Goal: Transaction & Acquisition: Purchase product/service

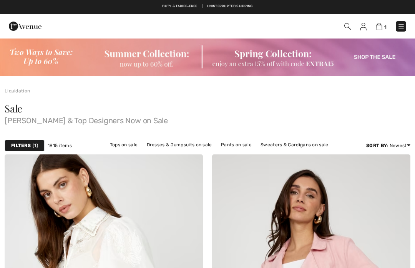
checkbox input "true"
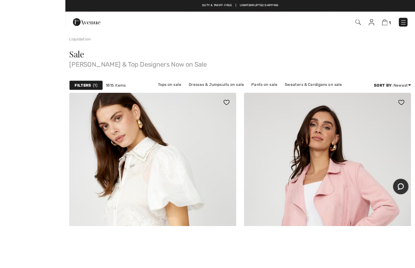
scroll to position [140, 0]
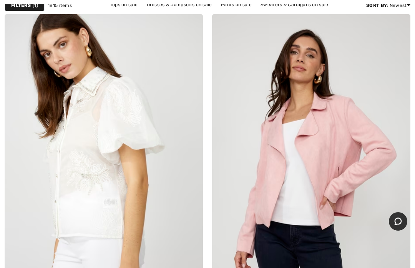
click at [200, 256] on img at bounding box center [104, 163] width 198 height 298
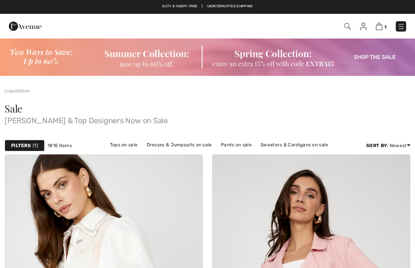
checkbox input "true"
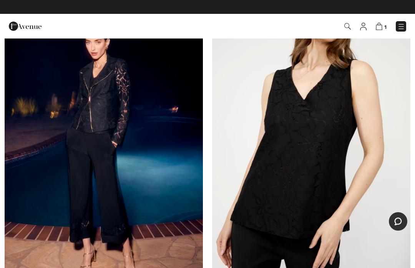
scroll to position [2544, 0]
click at [189, 236] on img at bounding box center [104, 132] width 198 height 298
click at [122, 148] on img at bounding box center [104, 132] width 198 height 298
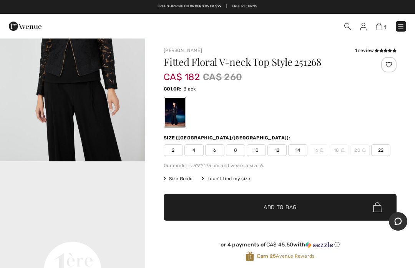
click at [215, 152] on span "6" at bounding box center [214, 150] width 19 height 12
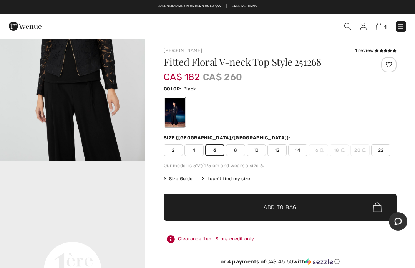
click at [276, 205] on span "Add to Bag" at bounding box center [280, 207] width 33 height 8
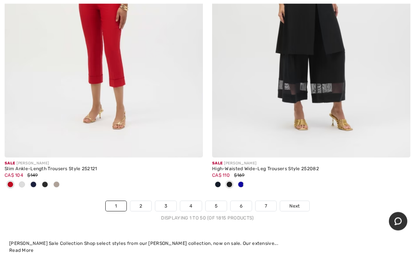
scroll to position [8577, 0]
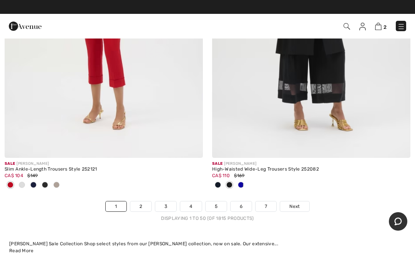
click at [300, 203] on span "Next" at bounding box center [294, 206] width 10 height 7
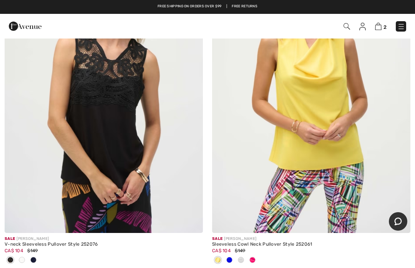
scroll to position [559, 0]
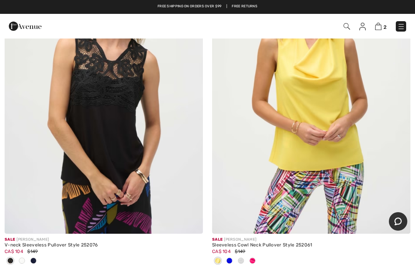
click at [22, 259] on span at bounding box center [22, 260] width 6 height 6
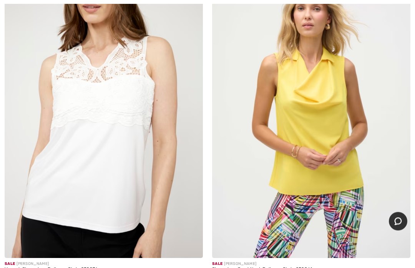
scroll to position [535, 0]
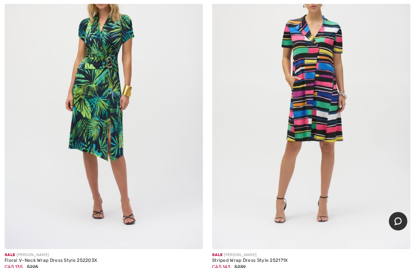
scroll to position [3989, 0]
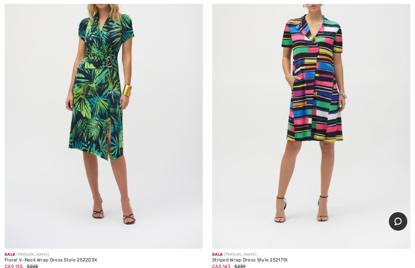
click at [111, 158] on img at bounding box center [104, 100] width 198 height 298
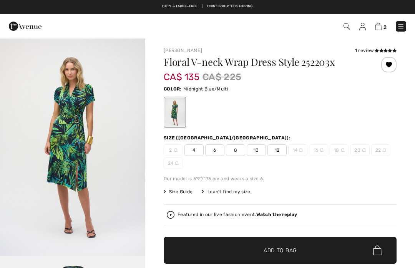
checkbox input "true"
click at [235, 152] on span "8" at bounding box center [235, 150] width 19 height 12
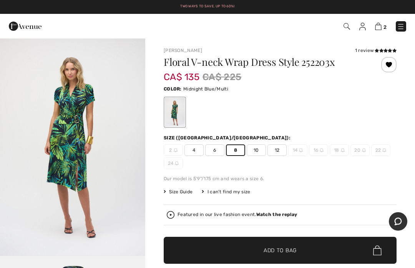
click at [285, 250] on span "Add to Bag" at bounding box center [280, 250] width 33 height 8
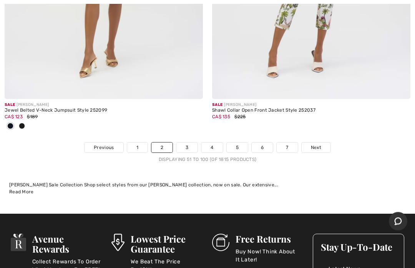
scroll to position [8712, 0]
click at [319, 144] on span "Next" at bounding box center [316, 147] width 10 height 7
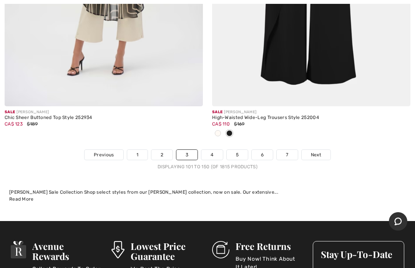
scroll to position [8581, 0]
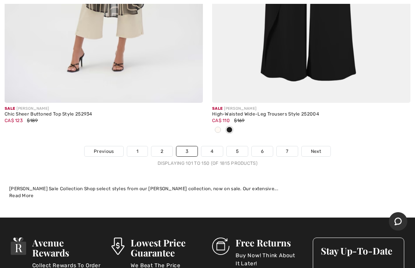
click at [321, 148] on span "Next" at bounding box center [316, 151] width 10 height 7
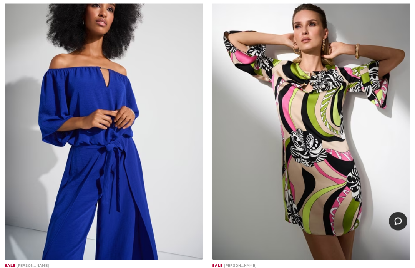
scroll to position [520, 0]
click at [88, 185] on img at bounding box center [104, 111] width 198 height 298
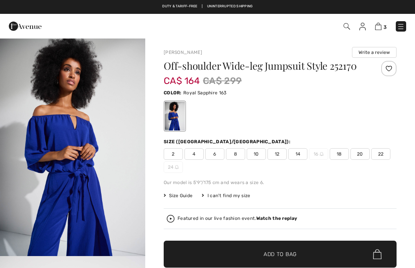
checkbox input "true"
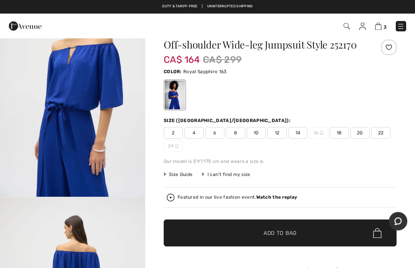
scroll to position [21, 0]
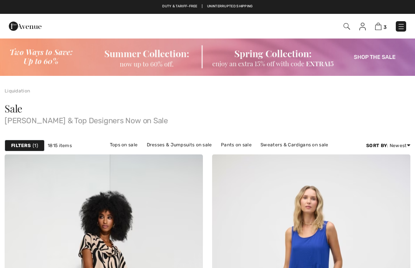
checkbox input "true"
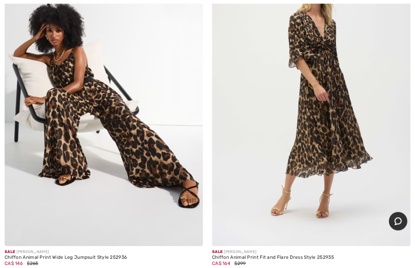
scroll to position [4965, 0]
click at [318, 156] on img at bounding box center [311, 97] width 198 height 298
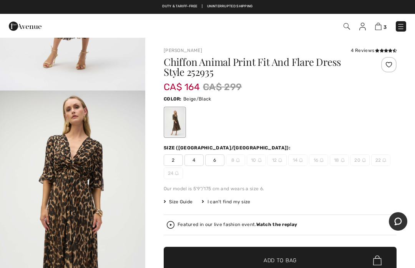
scroll to position [128, 0]
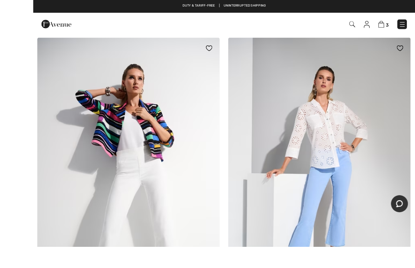
scroll to position [6328, 0]
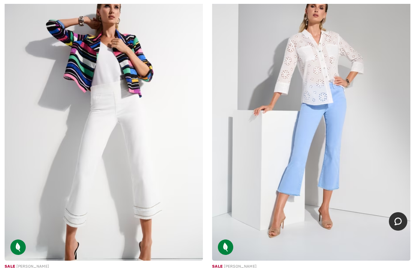
click at [115, 182] on img at bounding box center [104, 112] width 198 height 298
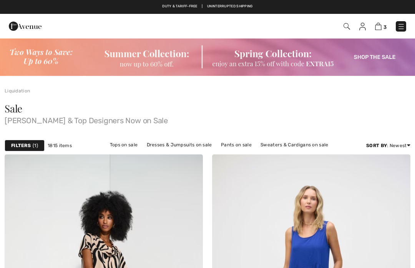
checkbox input "true"
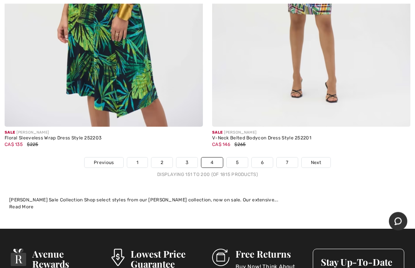
scroll to position [8507, 0]
click at [322, 157] on link "Next" at bounding box center [316, 162] width 29 height 10
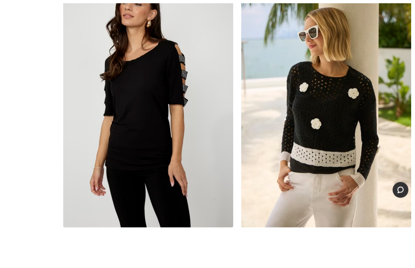
scroll to position [8533, 0]
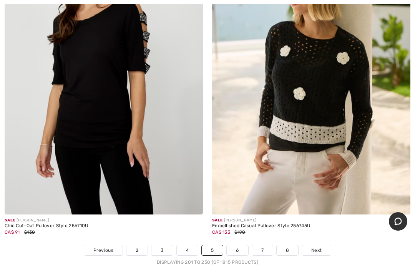
click at [321, 246] on span "Next" at bounding box center [316, 249] width 10 height 7
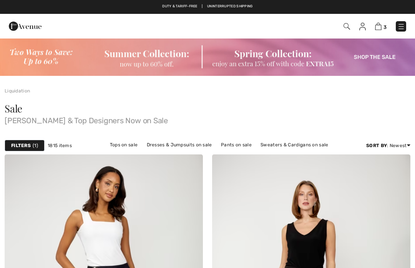
checkbox input "true"
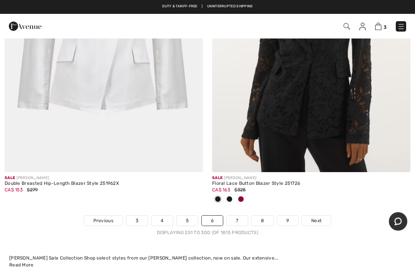
scroll to position [8589, 0]
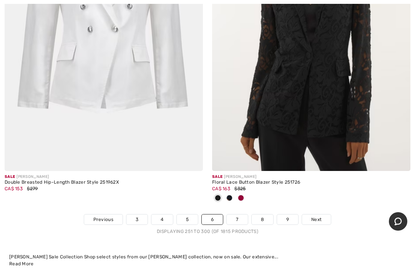
click at [323, 214] on link "Next" at bounding box center [316, 219] width 29 height 10
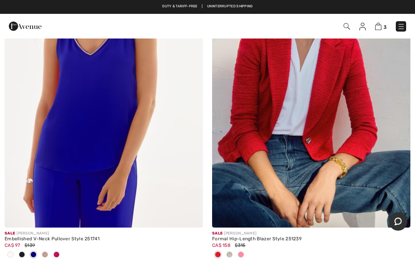
scroll to position [2668, 0]
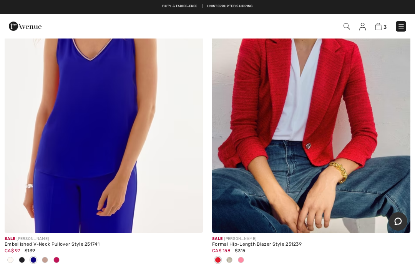
click at [327, 170] on img at bounding box center [311, 84] width 198 height 298
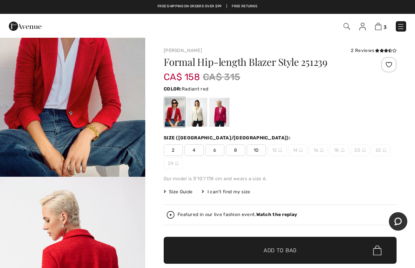
scroll to position [70, 0]
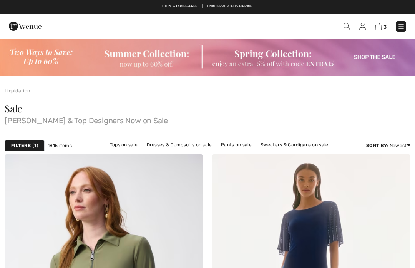
checkbox input "true"
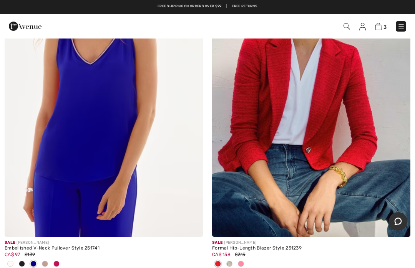
scroll to position [2664, 0]
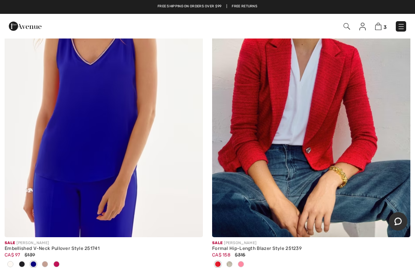
click at [107, 152] on img at bounding box center [104, 88] width 198 height 298
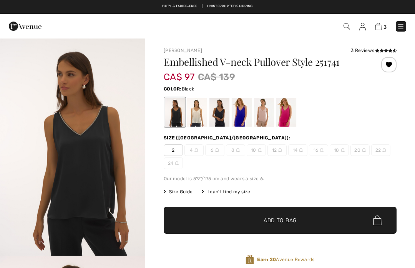
checkbox input "true"
click at [244, 118] on div at bounding box center [242, 112] width 20 height 29
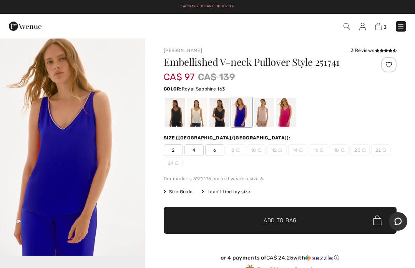
click at [220, 118] on div at bounding box center [219, 112] width 20 height 29
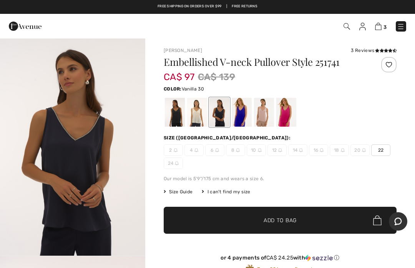
click at [199, 116] on div at bounding box center [197, 112] width 20 height 29
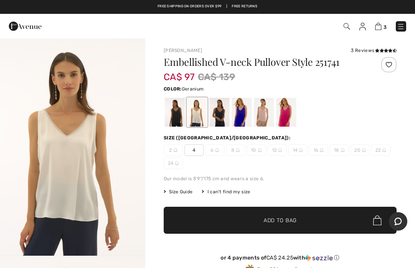
click at [289, 117] on div at bounding box center [286, 112] width 20 height 29
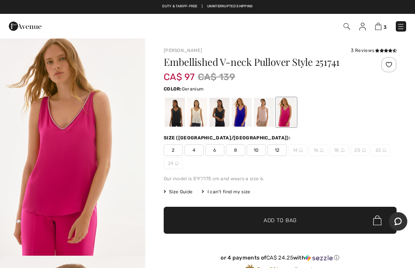
click at [245, 118] on div at bounding box center [242, 112] width 20 height 29
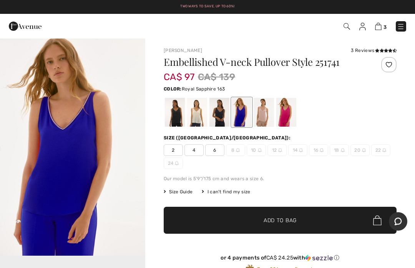
click at [218, 150] on span "6" at bounding box center [214, 150] width 19 height 12
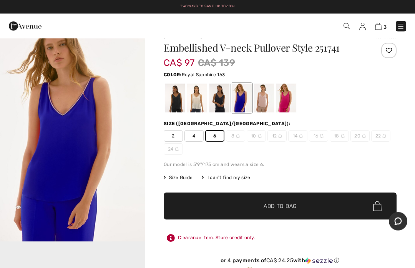
scroll to position [14, 0]
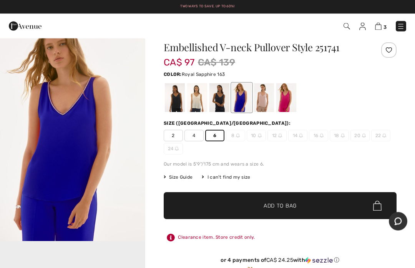
click at [288, 207] on span "Add to Bag" at bounding box center [280, 206] width 33 height 8
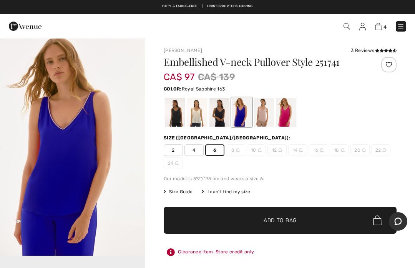
scroll to position [0, 0]
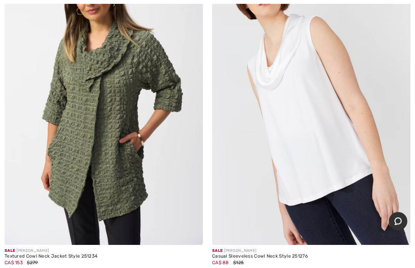
scroll to position [4425, 0]
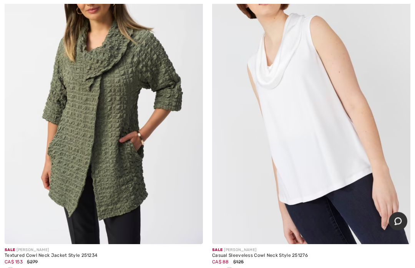
click at [306, 204] on img at bounding box center [311, 96] width 198 height 298
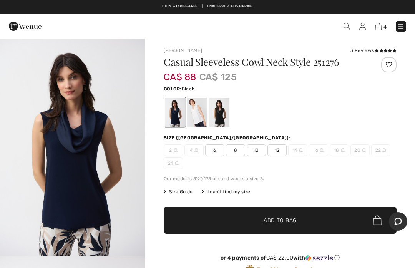
click at [224, 115] on div at bounding box center [219, 112] width 20 height 29
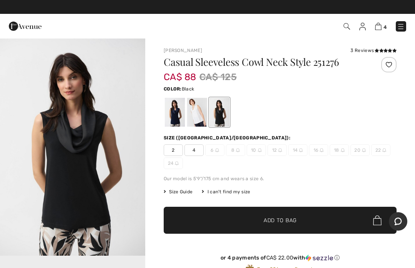
click at [175, 114] on div at bounding box center [175, 112] width 20 height 29
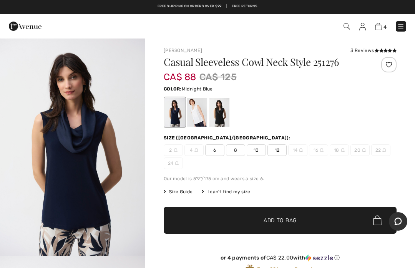
click at [195, 119] on div at bounding box center [197, 112] width 20 height 29
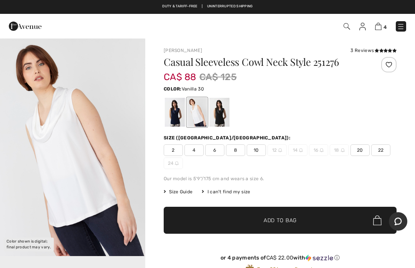
click at [178, 116] on div at bounding box center [175, 112] width 20 height 29
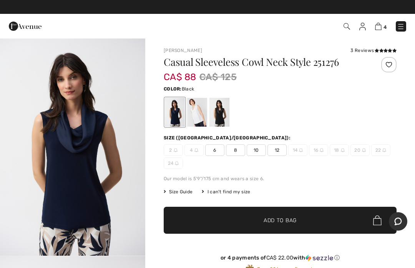
click at [223, 113] on div at bounding box center [219, 112] width 20 height 29
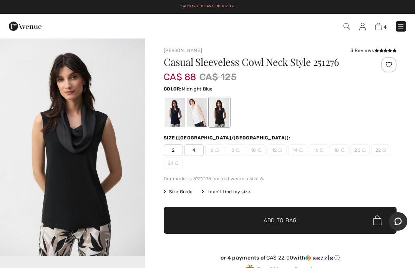
click at [175, 116] on div at bounding box center [175, 112] width 20 height 29
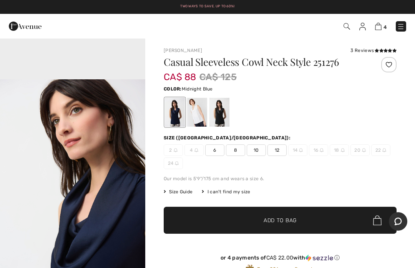
click at [221, 148] on span "6" at bounding box center [214, 150] width 19 height 12
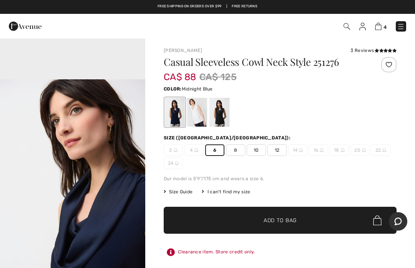
click at [280, 214] on span "✔ Added to Bag Add to Bag" at bounding box center [280, 219] width 233 height 27
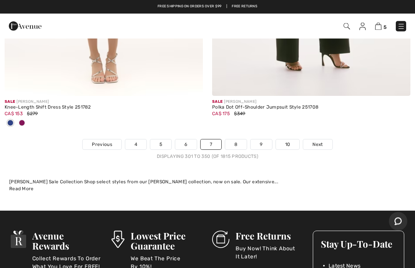
scroll to position [8791, 0]
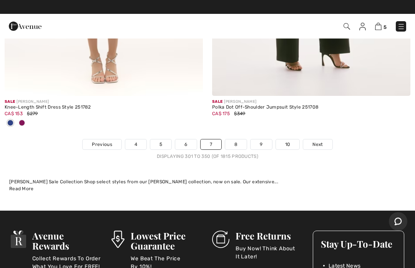
click at [321, 141] on span "Next" at bounding box center [318, 144] width 10 height 7
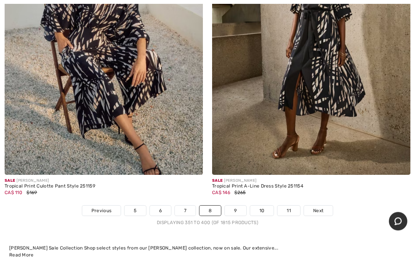
scroll to position [8522, 0]
click at [318, 207] on link "Next" at bounding box center [318, 210] width 29 height 10
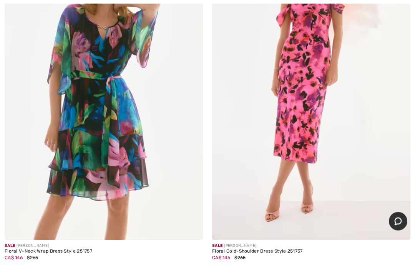
scroll to position [7761, 0]
click at [295, 174] on img at bounding box center [311, 91] width 198 height 298
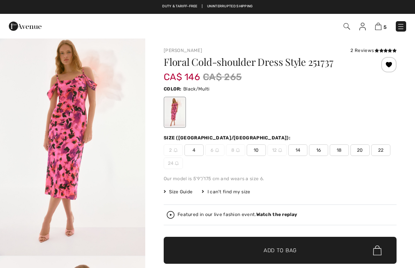
checkbox input "true"
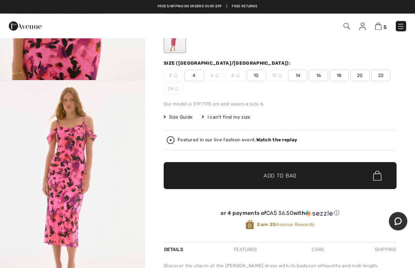
scroll to position [75, 0]
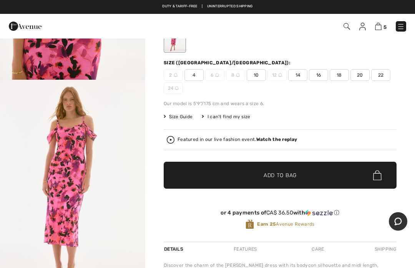
click at [254, 79] on span "10" at bounding box center [256, 75] width 19 height 12
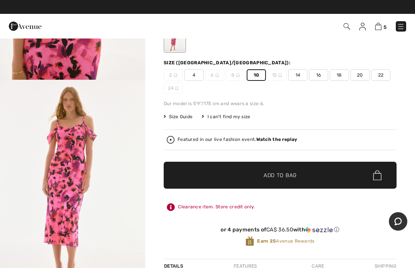
click at [274, 172] on span "Add to Bag" at bounding box center [280, 175] width 33 height 8
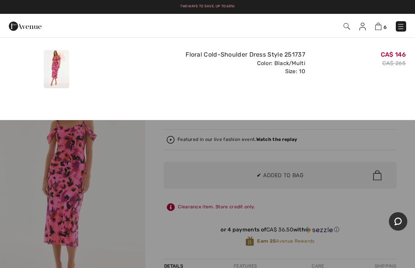
scroll to position [0, 0]
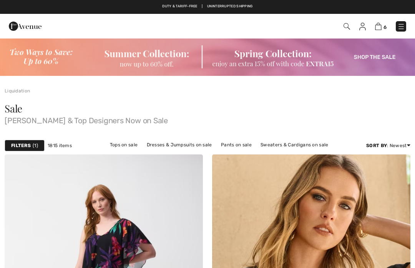
scroll to position [7788, 0]
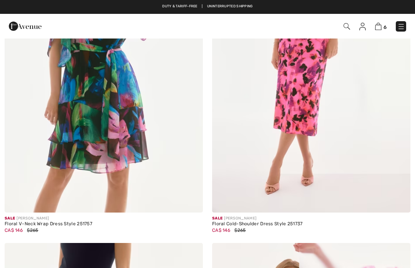
checkbox input "true"
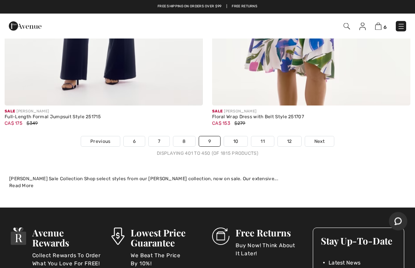
scroll to position [8617, 0]
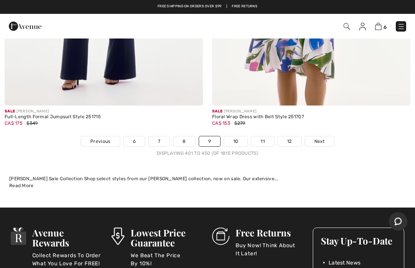
click at [333, 150] on div "Displaying 401 to 450 (of 1815 products)" at bounding box center [207, 153] width 415 height 7
click at [296, 178] on div "[PERSON_NAME] Sale Collection Shop select styles from our [PERSON_NAME] collect…" at bounding box center [207, 182] width 397 height 14
click at [323, 138] on span "Next" at bounding box center [319, 141] width 10 height 7
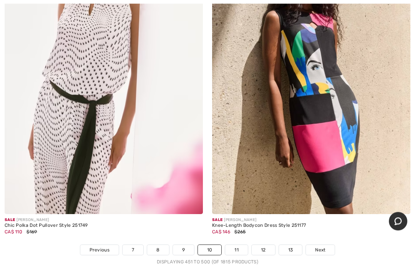
scroll to position [8660, 0]
click at [322, 246] on span "Next" at bounding box center [320, 249] width 10 height 7
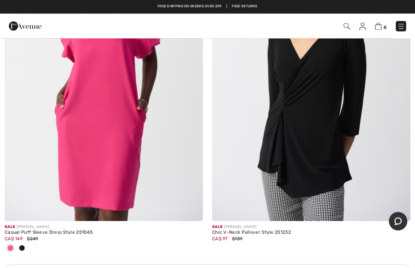
scroll to position [1895, 0]
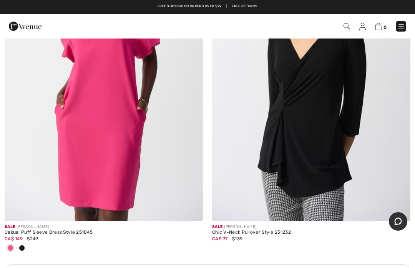
click at [24, 248] on div at bounding box center [22, 248] width 12 height 13
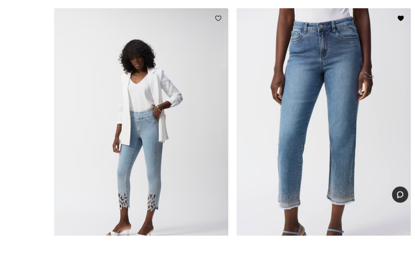
scroll to position [4308, 0]
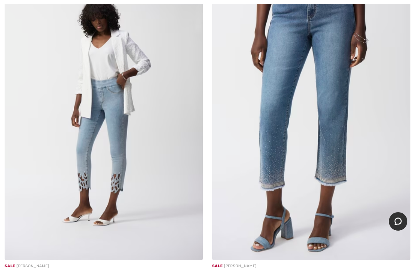
click at [296, 139] on img at bounding box center [311, 111] width 198 height 298
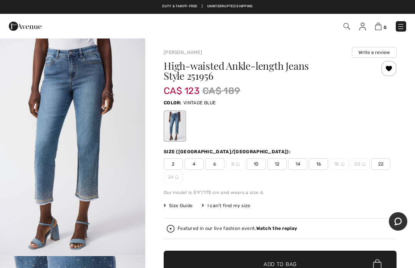
click at [196, 163] on span "4" at bounding box center [194, 164] width 19 height 12
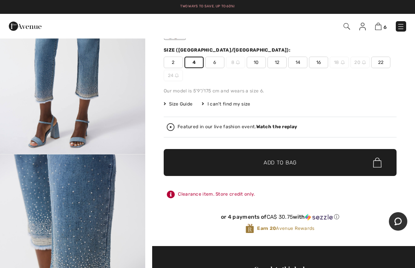
scroll to position [103, 0]
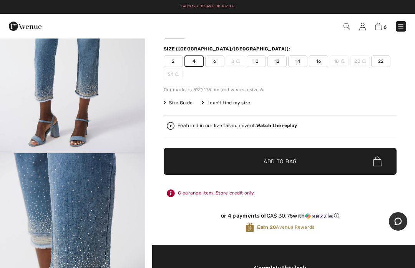
click at [283, 162] on span "Add to Bag" at bounding box center [280, 161] width 33 height 8
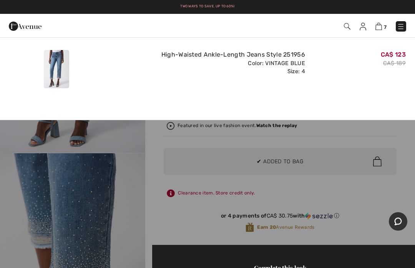
scroll to position [0, 0]
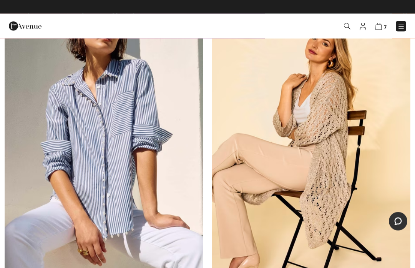
scroll to position [5277, 0]
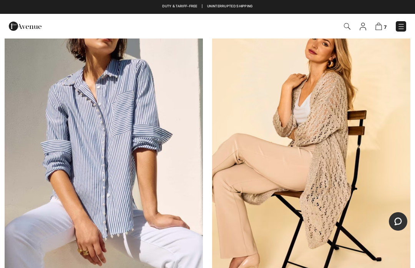
click at [107, 191] on img at bounding box center [104, 138] width 198 height 298
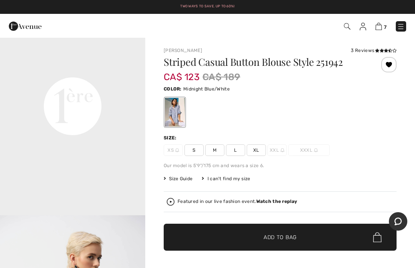
scroll to position [473, 0]
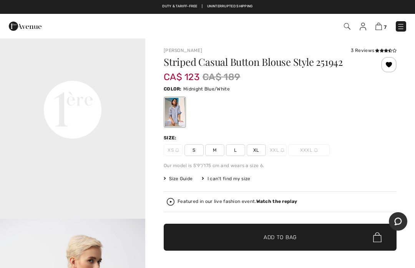
click at [238, 149] on span "L" at bounding box center [235, 150] width 19 height 12
click at [270, 242] on span "✔ Added to Bag Add to Bag" at bounding box center [280, 236] width 233 height 27
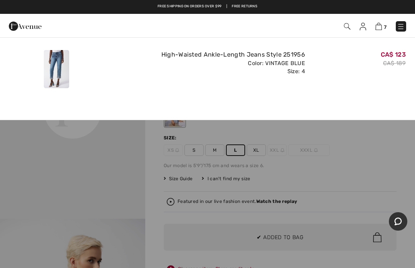
scroll to position [0, 0]
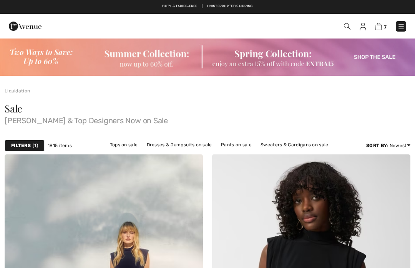
scroll to position [5456, 0]
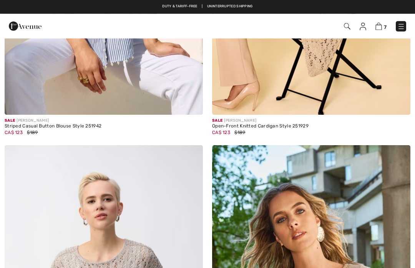
checkbox input "true"
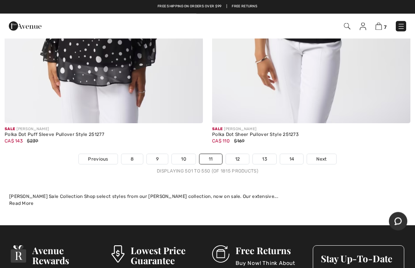
scroll to position [8535, 0]
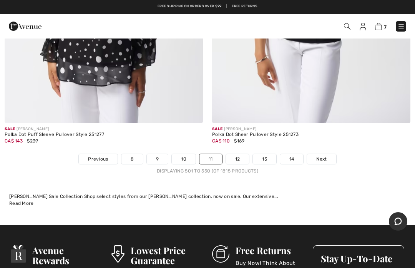
click at [321, 155] on span "Next" at bounding box center [321, 158] width 10 height 7
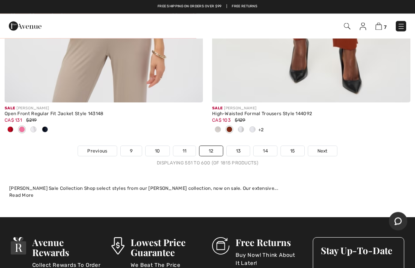
scroll to position [8544, 0]
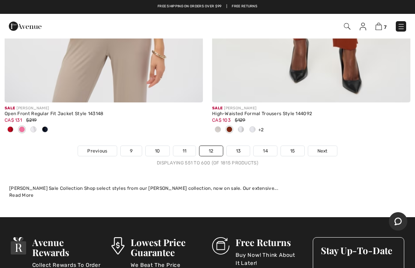
click at [323, 147] on span "Next" at bounding box center [323, 150] width 10 height 7
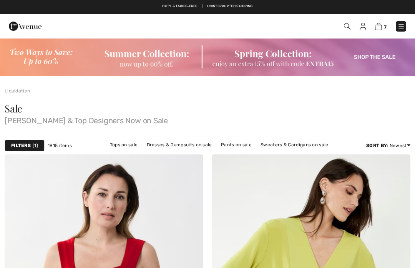
checkbox input "true"
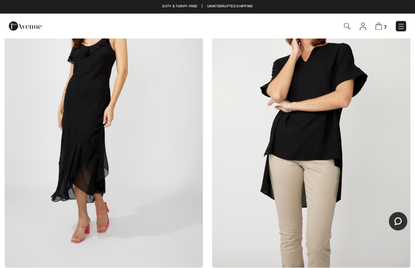
scroll to position [4994, 0]
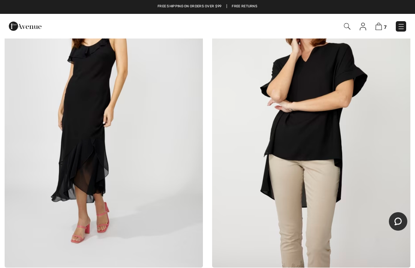
click at [80, 202] on img at bounding box center [104, 119] width 198 height 298
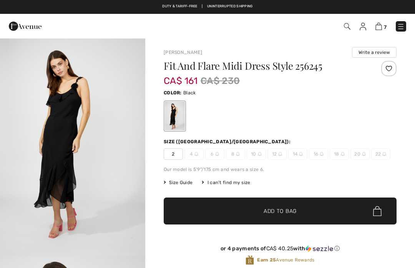
checkbox input "true"
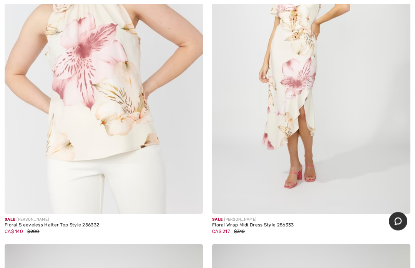
scroll to position [6425, 0]
click at [305, 165] on img at bounding box center [311, 65] width 198 height 298
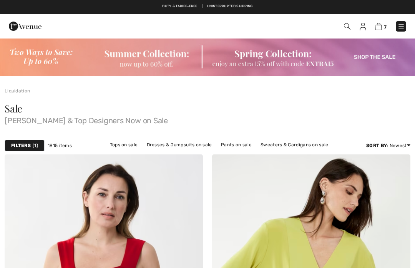
scroll to position [6452, 0]
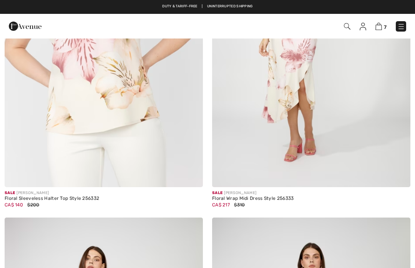
checkbox input "true"
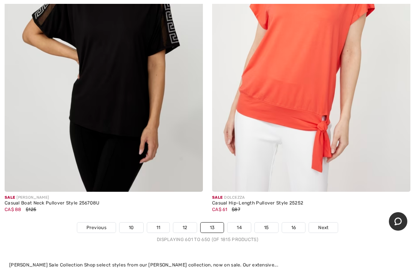
scroll to position [8518, 0]
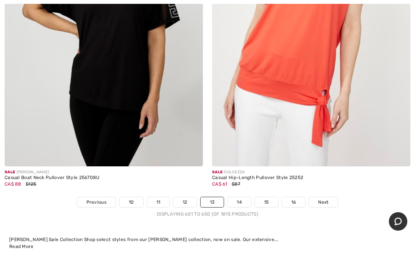
click at [323, 198] on span "Next" at bounding box center [323, 201] width 10 height 7
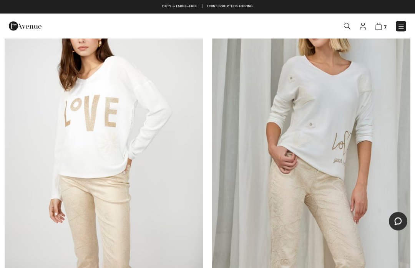
scroll to position [1822, 0]
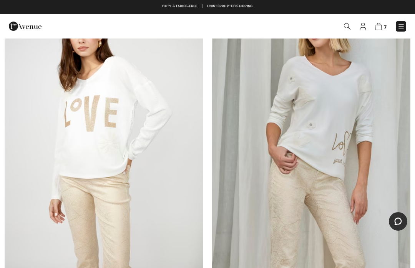
click at [321, 139] on img at bounding box center [311, 132] width 198 height 298
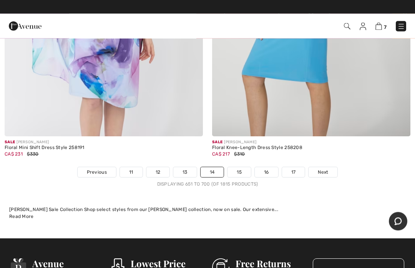
scroll to position [8472, 0]
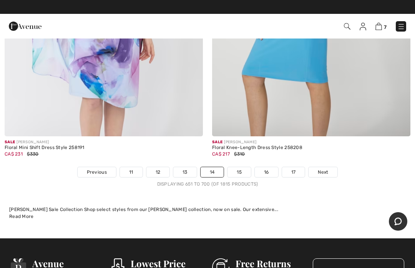
click at [326, 168] on span "Next" at bounding box center [323, 171] width 10 height 7
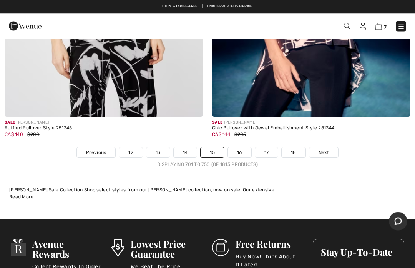
scroll to position [8567, 0]
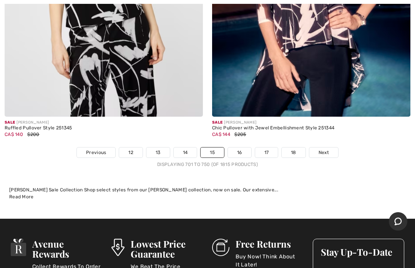
click at [325, 147] on link "Next" at bounding box center [323, 152] width 29 height 10
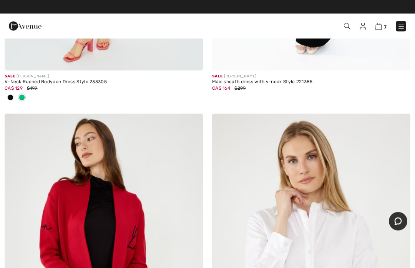
scroll to position [7879, 0]
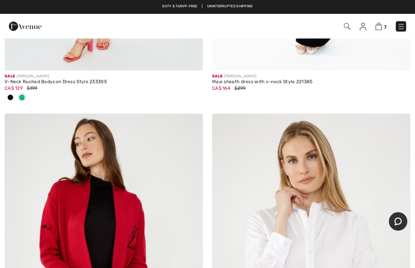
click at [382, 27] on img at bounding box center [379, 26] width 7 height 7
click at [376, 30] on img at bounding box center [379, 26] width 7 height 7
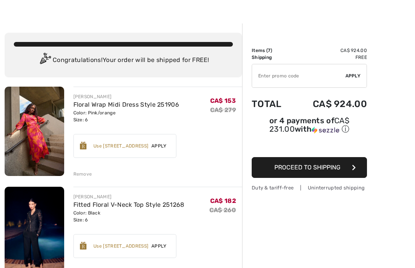
scroll to position [15, 0]
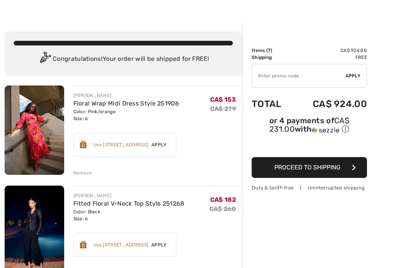
click at [81, 175] on div "Remove" at bounding box center [82, 172] width 19 height 7
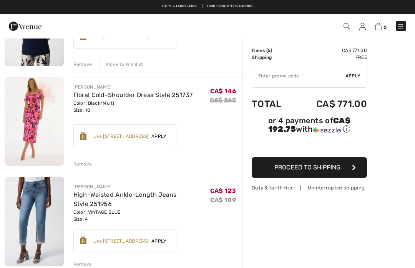
scroll to position [422, 0]
click at [88, 165] on div "Remove" at bounding box center [82, 164] width 19 height 7
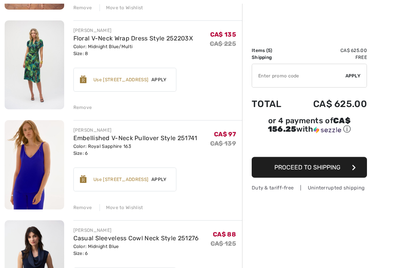
scroll to position [181, 0]
click at [91, 208] on div "Remove Move to Wishlist" at bounding box center [157, 206] width 169 height 8
click at [88, 210] on div "[PERSON_NAME] Fitted Floral V-Neck Top Style 251268 Color: Black Size: 6 Final …" at bounding box center [124, 266] width 238 height 693
click at [84, 206] on div "Remove" at bounding box center [82, 206] width 19 height 7
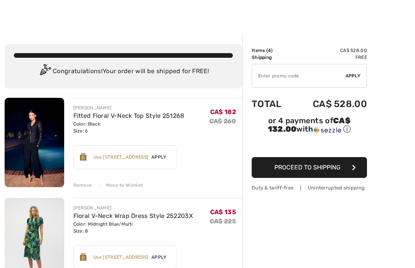
scroll to position [0, 0]
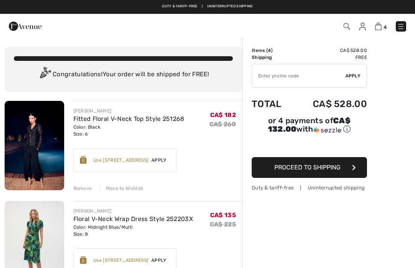
click at [298, 78] on input "TEXT" at bounding box center [298, 75] width 93 height 23
type input "EXTRA15"
click at [351, 80] on div "✔ Apply Remove" at bounding box center [309, 76] width 115 height 24
click at [352, 74] on span "Apply" at bounding box center [353, 75] width 15 height 7
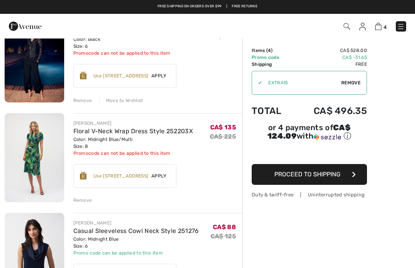
scroll to position [87, 0]
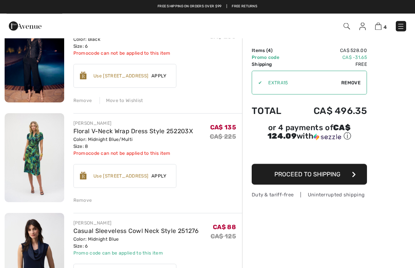
click at [85, 201] on div "Remove" at bounding box center [82, 200] width 19 height 7
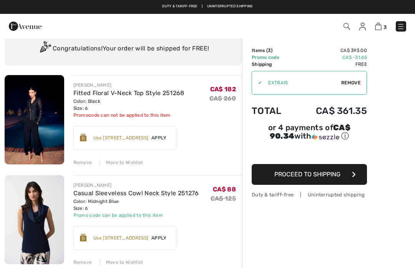
scroll to position [25, 0]
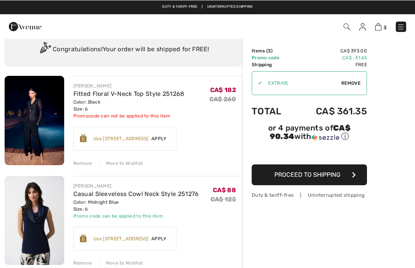
click at [85, 163] on div "Remove" at bounding box center [82, 162] width 19 height 7
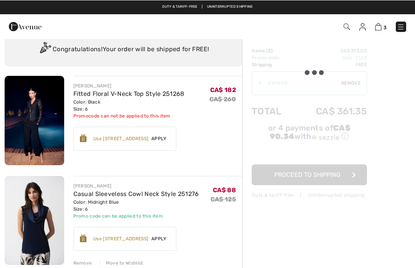
scroll to position [25, 0]
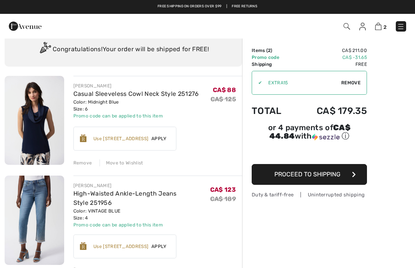
click at [85, 165] on div "Remove" at bounding box center [82, 162] width 19 height 7
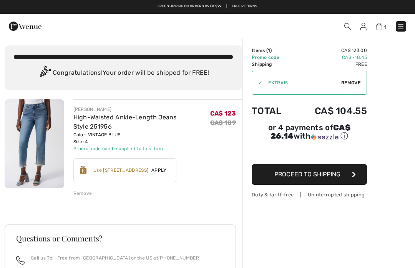
scroll to position [0, 0]
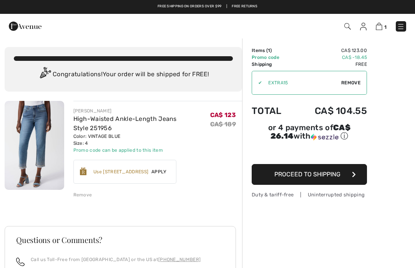
click at [414, 263] on div "Order Summary Details Items ( 1 ) CA$ 123.00 Promo code CA$ -18.45 Shipping Fre…" at bounding box center [328, 220] width 173 height 364
